Goal: Communication & Community: Ask a question

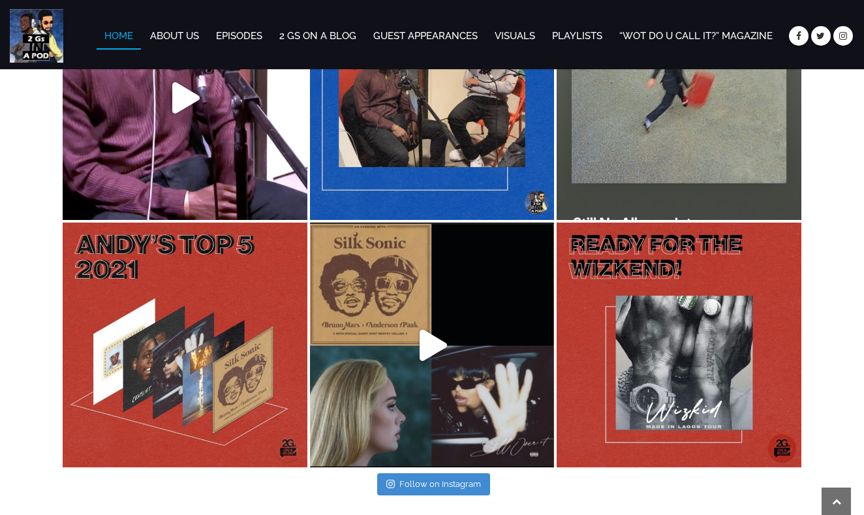
scroll to position [2870, 0]
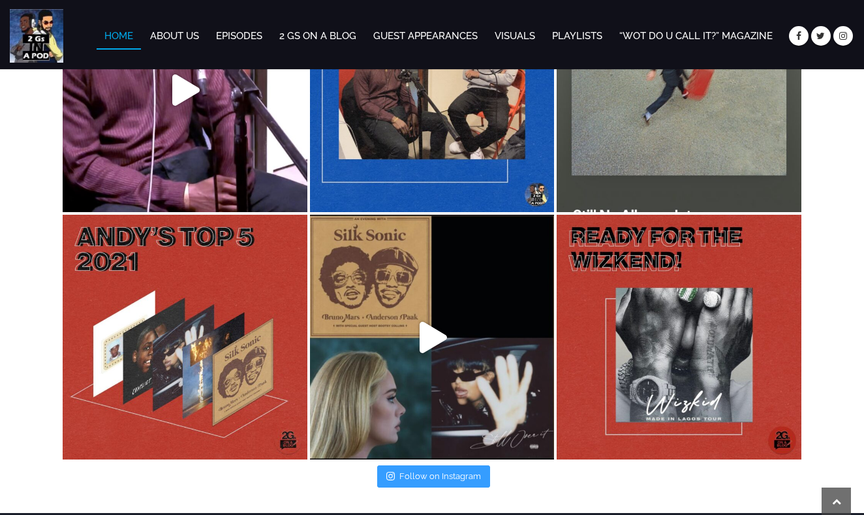
click at [427, 478] on link "Follow on Instagram" at bounding box center [433, 476] width 113 height 22
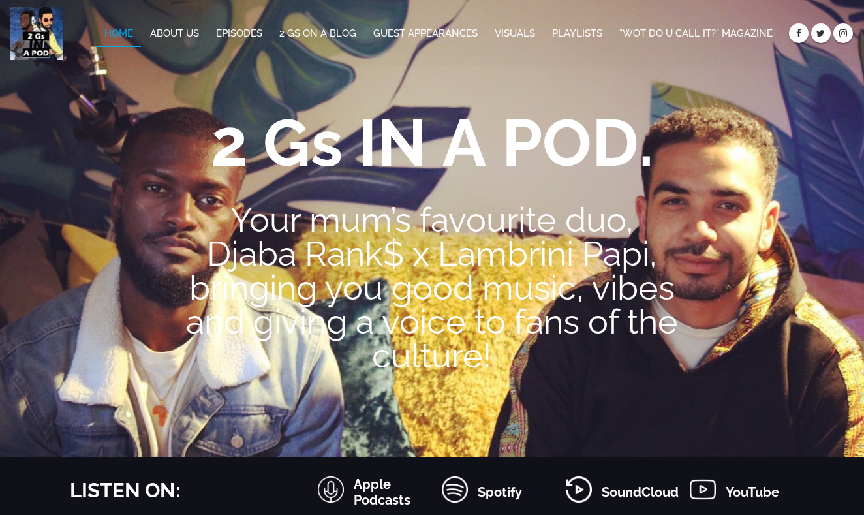
scroll to position [0, 0]
click at [184, 33] on link "About Us" at bounding box center [174, 32] width 65 height 25
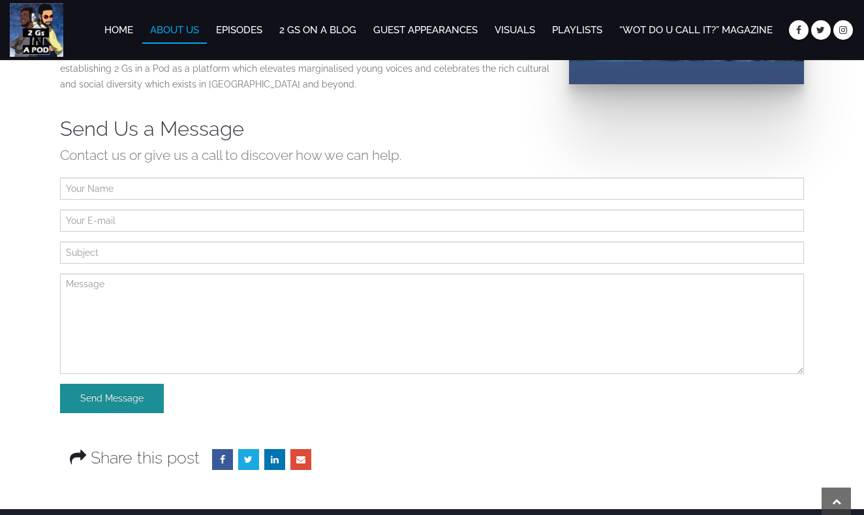
scroll to position [438, 0]
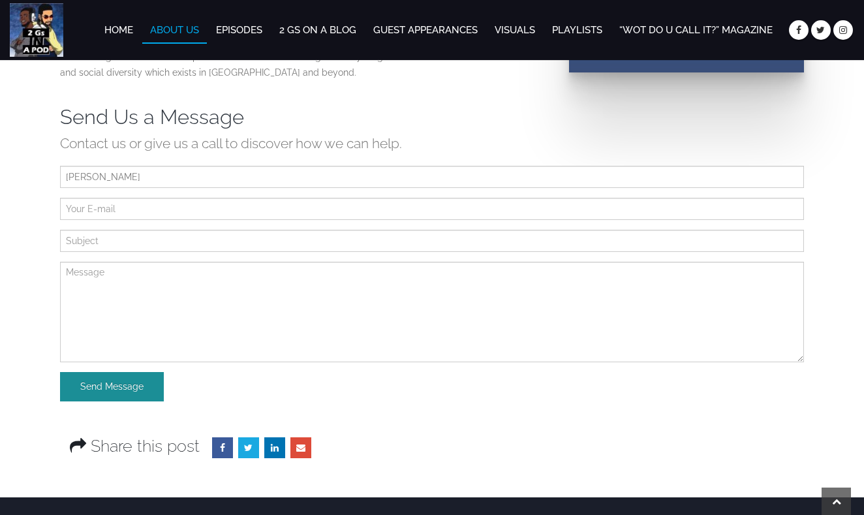
type input "Simon"
type input "simon@onrekord.io"
click at [115, 242] on input "text" at bounding box center [432, 241] width 744 height 22
click at [95, 280] on textarea at bounding box center [432, 312] width 744 height 100
paste textarea "Subject: Partner with OnRekord — Earn Equity & Grow Your Brand I came across yo…"
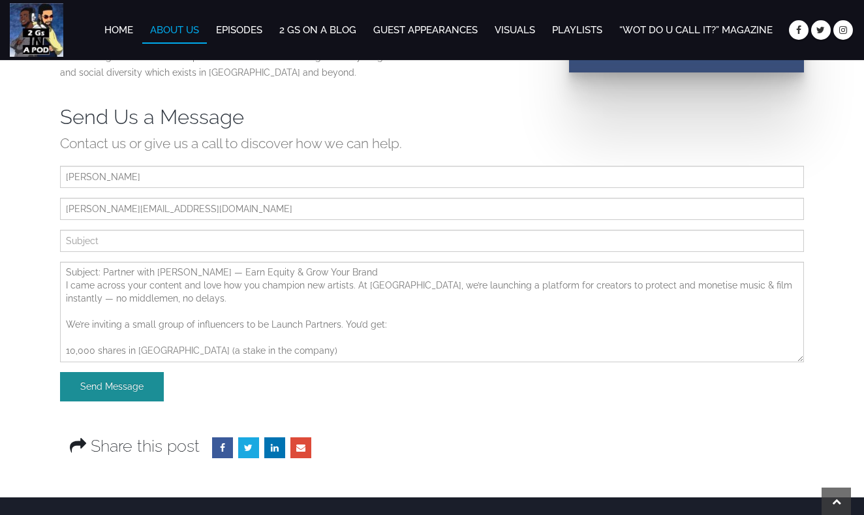
scroll to position [0, 0]
click at [70, 284] on textarea "Subject: Partner with OnRekord — Earn Equity & Grow Your Brand I came across yo…" at bounding box center [432, 312] width 744 height 100
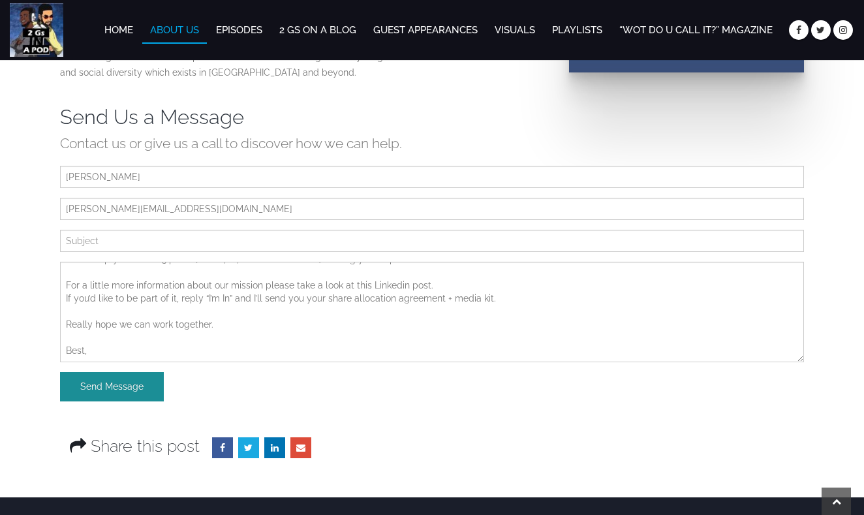
scroll to position [212, 0]
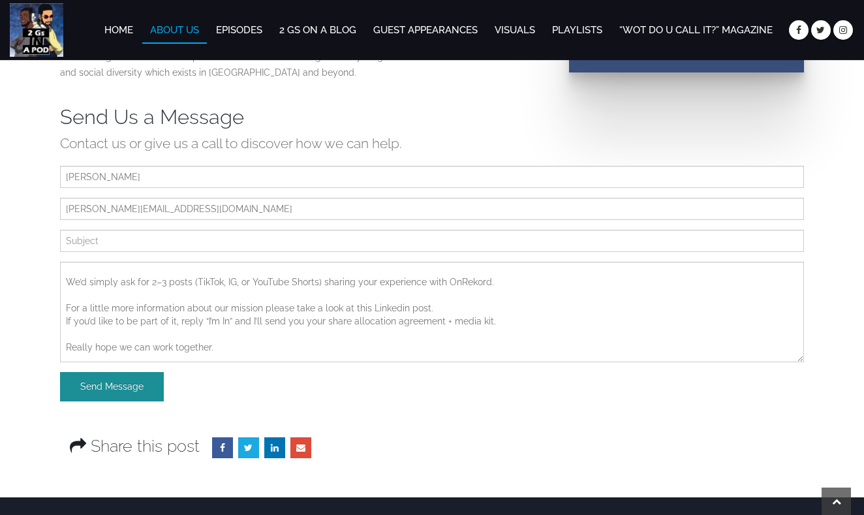
click at [430, 295] on textarea "Hi Guys Subject: Partner with OnRekord — Earn Equity & Grow Your Brand I came a…" at bounding box center [432, 312] width 744 height 100
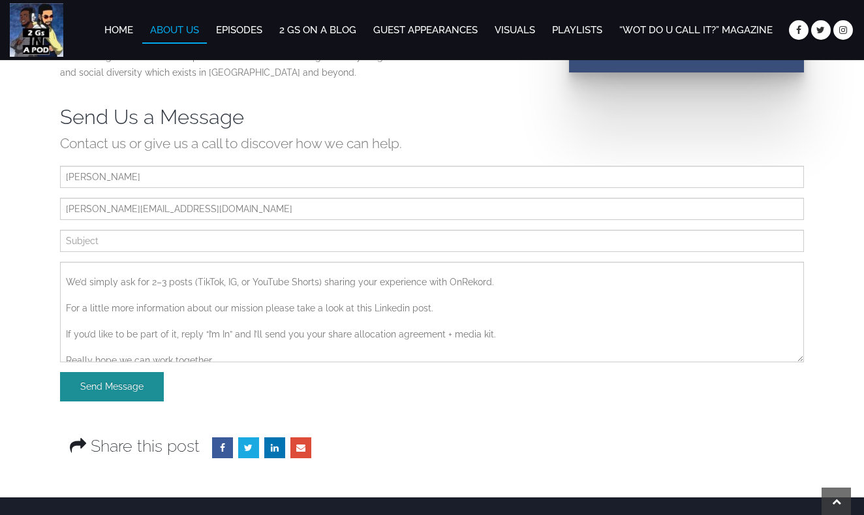
click at [444, 298] on textarea "Hi Guys Subject: Partner with OnRekord — Earn Equity & Grow Your Brand I came a…" at bounding box center [432, 312] width 744 height 100
paste textarea "https://www.linkedin.com/posts/simonread_the-creative-economy-is-booming-but-in…"
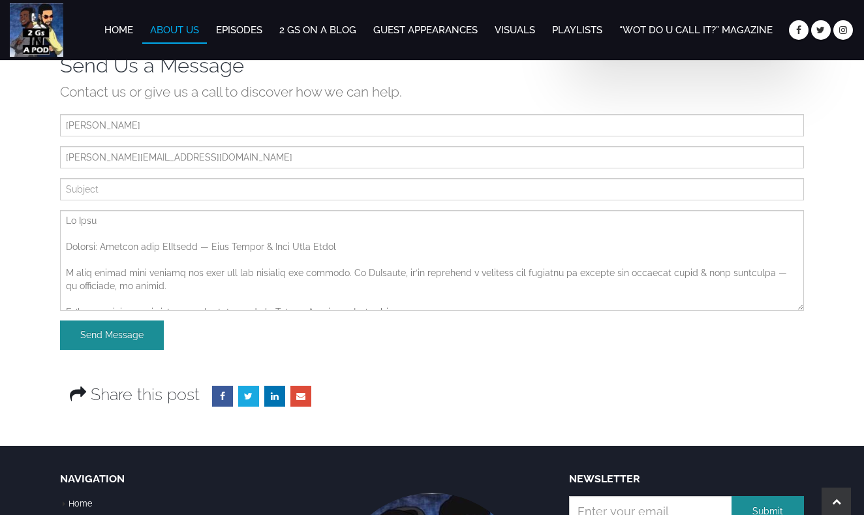
scroll to position [0, 0]
drag, startPoint x: 348, startPoint y: 244, endPoint x: 57, endPoint y: 244, distance: 290.9
click at [57, 244] on div at bounding box center [431, 265] width 763 height 110
type textarea "Hi Guys Subject: Partner with OnRekord — Earn Equity & Grow Your Brand I came a…"
click at [98, 192] on input "text" at bounding box center [432, 189] width 744 height 22
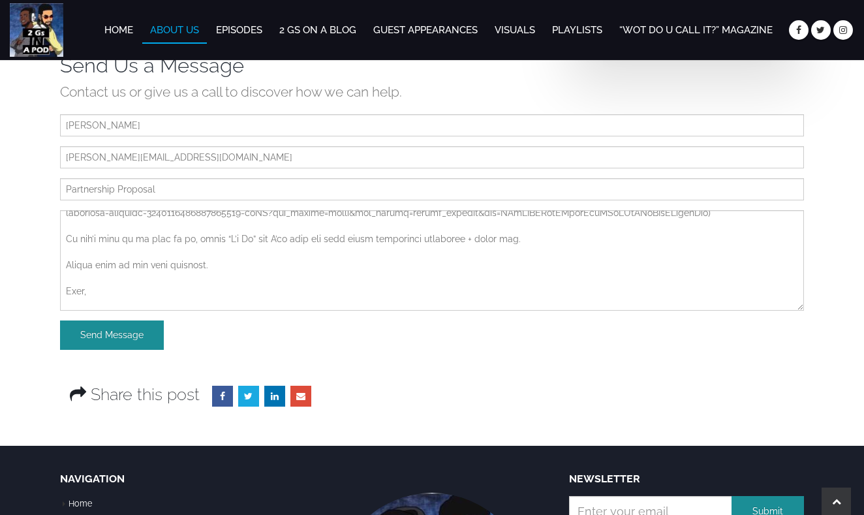
scroll to position [268, 0]
type input "Partnership Proposal"
click at [115, 295] on textarea at bounding box center [432, 260] width 744 height 100
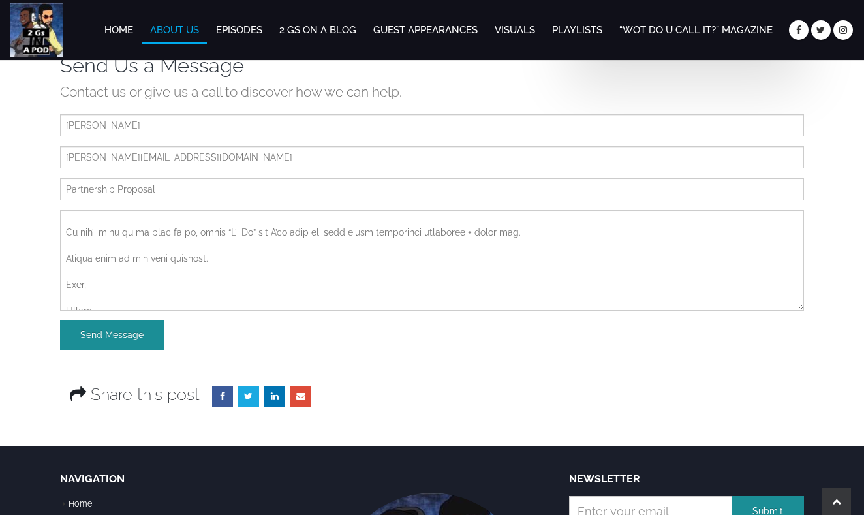
scroll to position [288, 0]
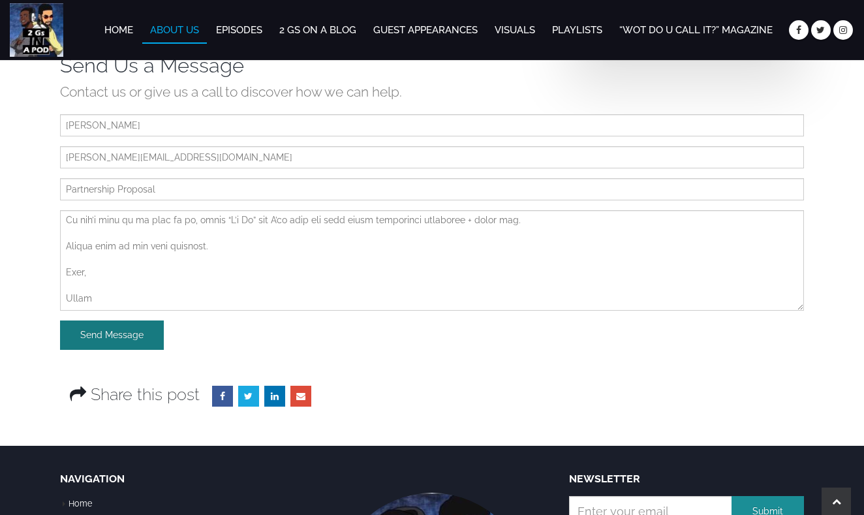
type textarea "Hi Guys Subject: Partner with OnRekord — Earn Equity & Grow Your Brand I came a…"
click at [104, 338] on input "Send Message" at bounding box center [112, 334] width 104 height 29
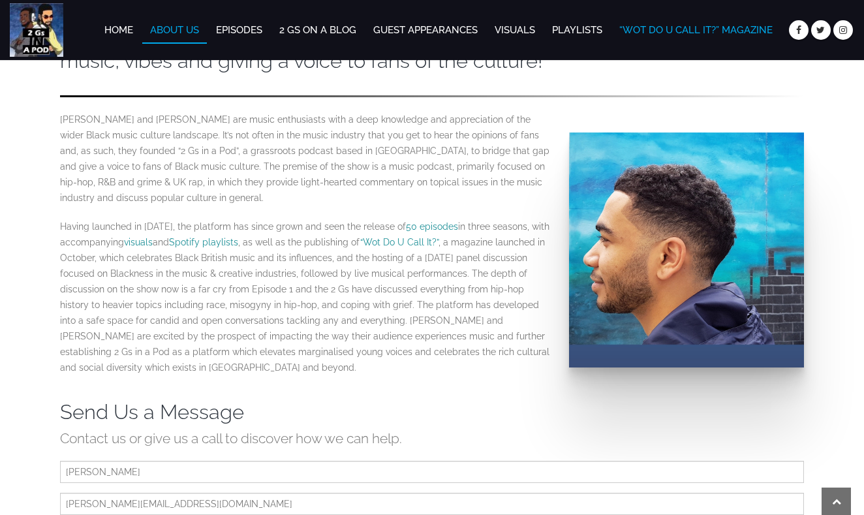
scroll to position [142, 0]
